Goal: Use online tool/utility: Utilize a website feature to perform a specific function

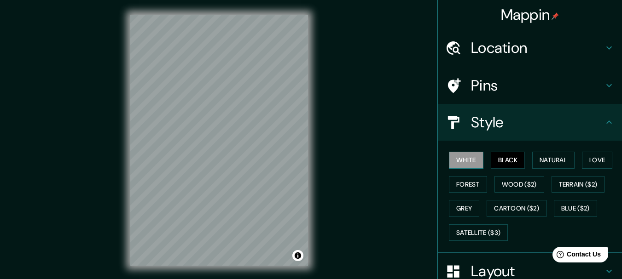
click at [472, 163] on button "White" at bounding box center [466, 160] width 35 height 17
click at [466, 184] on button "Forest" at bounding box center [468, 184] width 38 height 17
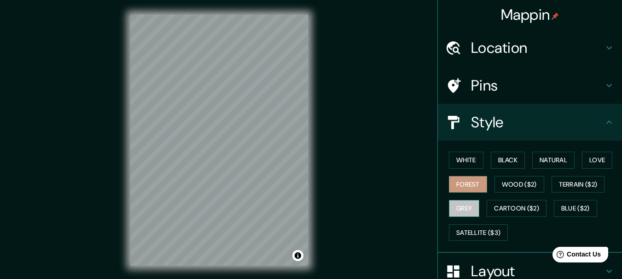
click at [455, 211] on button "Grey" at bounding box center [464, 208] width 30 height 17
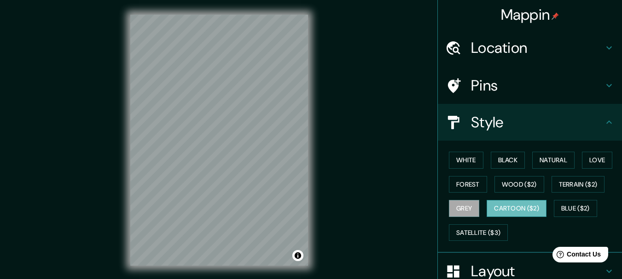
click at [508, 206] on button "Cartoon ($2)" at bounding box center [516, 208] width 60 height 17
click at [510, 52] on h4 "Location" at bounding box center [537, 48] width 132 height 18
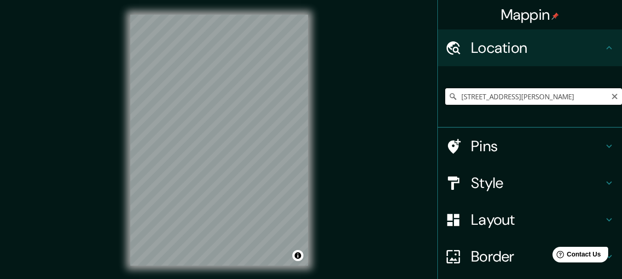
click at [513, 99] on input "[STREET_ADDRESS][PERSON_NAME]" at bounding box center [533, 96] width 177 height 17
click at [611, 95] on icon "Clear" at bounding box center [614, 96] width 7 height 7
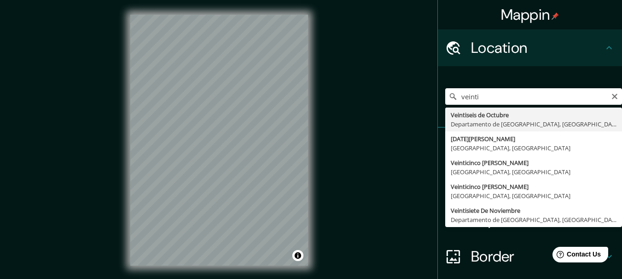
type input "Veintiseis de Octubre, [GEOGRAPHIC_DATA], [GEOGRAPHIC_DATA]"
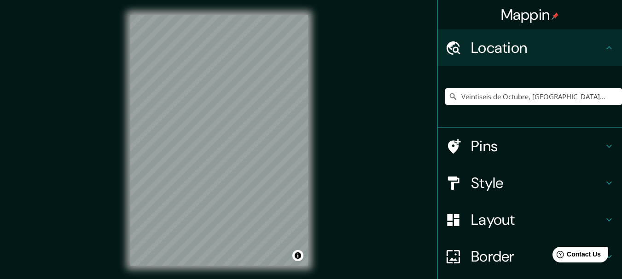
click at [393, 164] on div "Mappin Location Veintiseis de Octubre, [GEOGRAPHIC_DATA], [GEOGRAPHIC_DATA] Pin…" at bounding box center [311, 147] width 622 height 295
click at [472, 145] on h4 "Pins" at bounding box center [537, 146] width 132 height 18
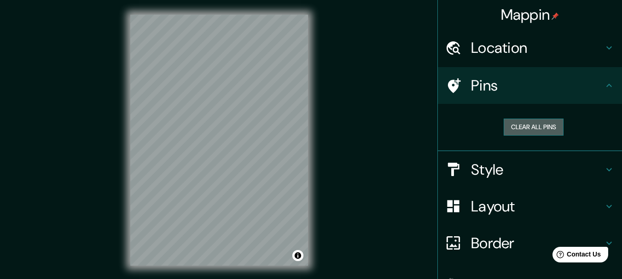
click at [513, 119] on button "Clear all pins" at bounding box center [533, 127] width 60 height 17
click at [504, 127] on button "Clear all pins" at bounding box center [533, 127] width 60 height 17
click at [533, 57] on div "Location" at bounding box center [530, 47] width 184 height 37
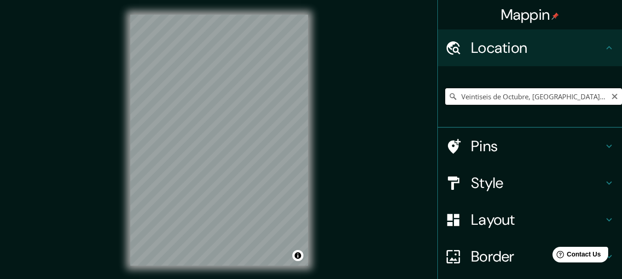
click at [600, 95] on input "Veintiseis de Octubre, [GEOGRAPHIC_DATA], [GEOGRAPHIC_DATA]" at bounding box center [533, 96] width 177 height 17
click at [541, 96] on input "Veintiseis de Octubre, [GEOGRAPHIC_DATA], [GEOGRAPHIC_DATA]" at bounding box center [533, 96] width 177 height 17
click at [471, 88] on div "Veintiseis de Octubre, [GEOGRAPHIC_DATA], [GEOGRAPHIC_DATA]" at bounding box center [533, 97] width 177 height 46
click at [471, 97] on input "Veintiseis de Octubre, [GEOGRAPHIC_DATA], [GEOGRAPHIC_DATA]" at bounding box center [533, 96] width 177 height 17
drag, startPoint x: 471, startPoint y: 94, endPoint x: 412, endPoint y: 139, distance: 74.2
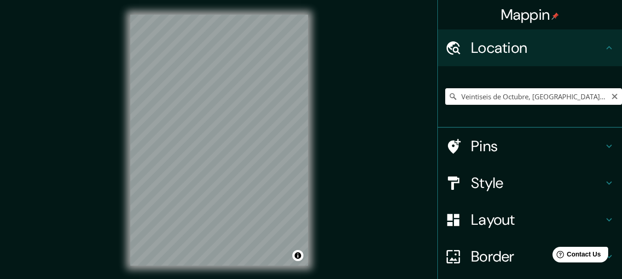
click at [412, 139] on div "Mappin Location Veintiseis de Octubre, [GEOGRAPHIC_DATA], [GEOGRAPHIC_DATA] Pin…" at bounding box center [311, 147] width 622 height 295
click at [484, 96] on input "Veintiseis de Octubre, [GEOGRAPHIC_DATA], [GEOGRAPHIC_DATA]" at bounding box center [533, 96] width 177 height 17
click at [448, 95] on icon at bounding box center [452, 96] width 9 height 9
click at [449, 97] on icon at bounding box center [452, 96] width 6 height 6
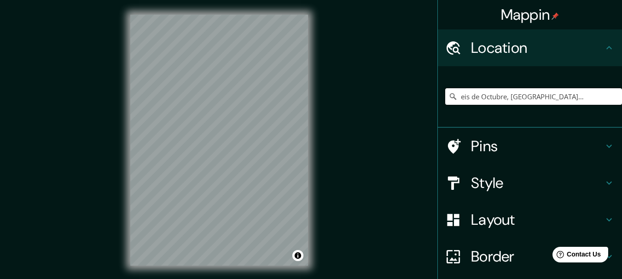
drag, startPoint x: 453, startPoint y: 95, endPoint x: 616, endPoint y: 96, distance: 163.3
click at [616, 96] on div "Mappin Location Veintiseis de Octubre, [GEOGRAPHIC_DATA], [GEOGRAPHIC_DATA] Pin…" at bounding box center [529, 139] width 184 height 279
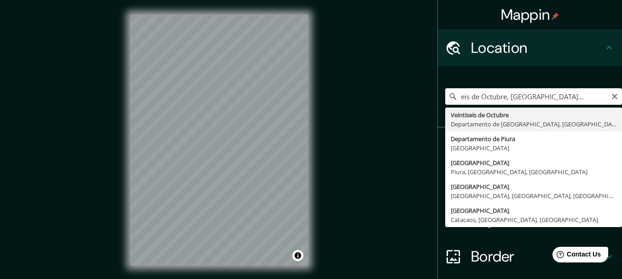
scroll to position [0, 0]
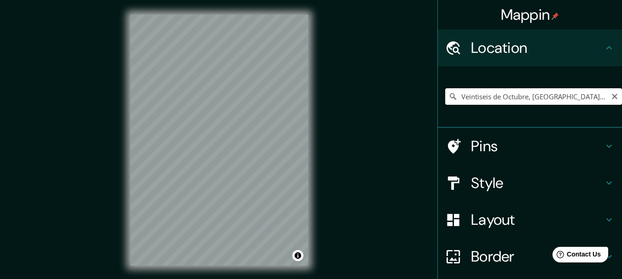
click at [513, 96] on input "Veintiseis de Octubre, [GEOGRAPHIC_DATA], [GEOGRAPHIC_DATA]" at bounding box center [533, 96] width 177 height 17
click at [364, 189] on div "Mappin Location Veintiseis de Octubre, [GEOGRAPHIC_DATA], [GEOGRAPHIC_DATA] Pin…" at bounding box center [311, 147] width 622 height 295
drag, startPoint x: 361, startPoint y: 165, endPoint x: 355, endPoint y: 138, distance: 27.0
click at [355, 138] on div "Mappin Location Veintiseis de Octubre, [GEOGRAPHIC_DATA], [GEOGRAPHIC_DATA] Pin…" at bounding box center [311, 147] width 622 height 295
